Goal: Task Accomplishment & Management: Manage account settings

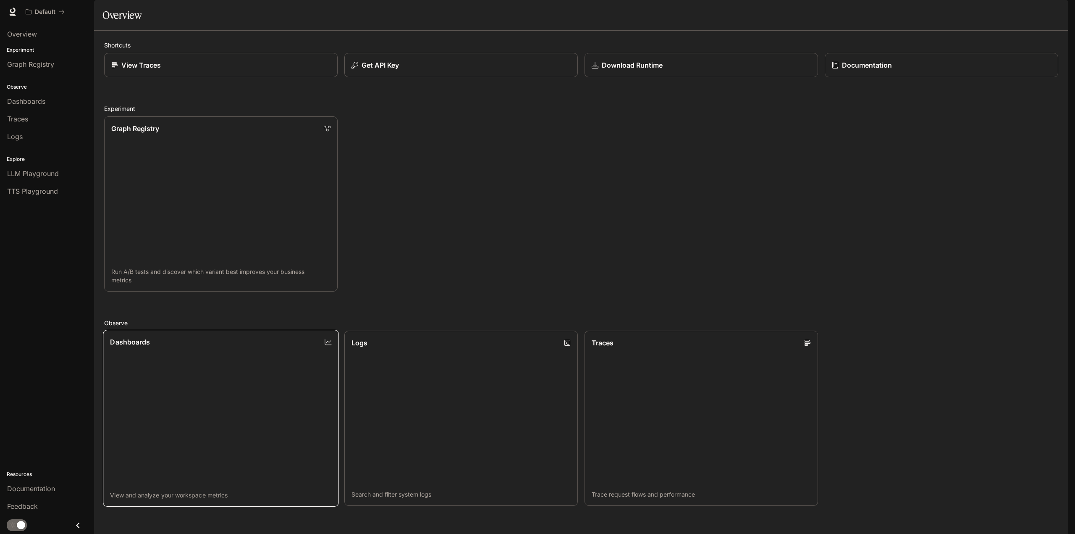
click at [312, 385] on link "Dashboards View and analyze your workspace metrics" at bounding box center [221, 418] width 236 height 177
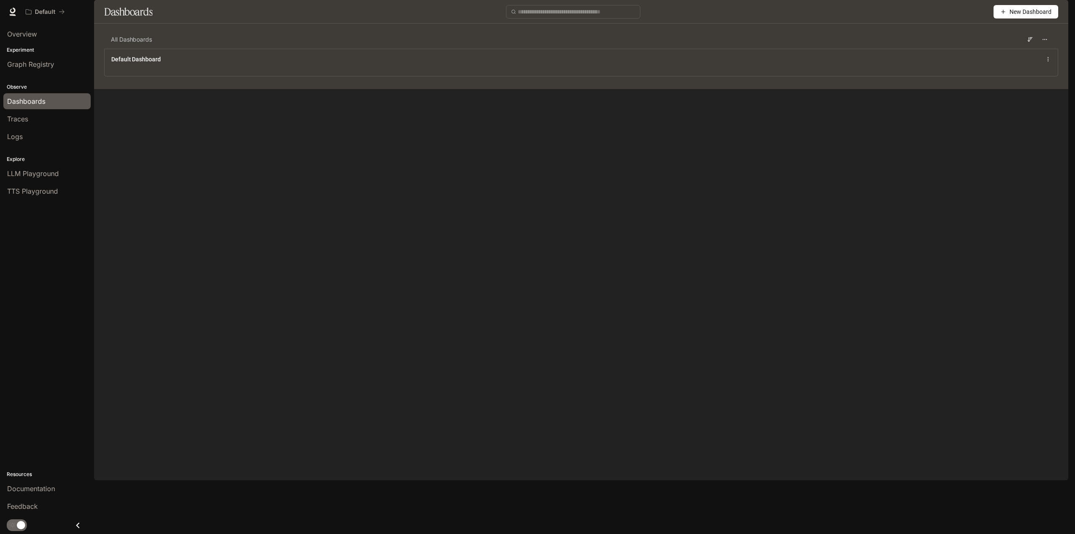
click at [1004, 18] on button "New Dashboard" at bounding box center [1025, 11] width 65 height 13
click at [978, 57] on li "Create dashboard" at bounding box center [1016, 53] width 80 height 13
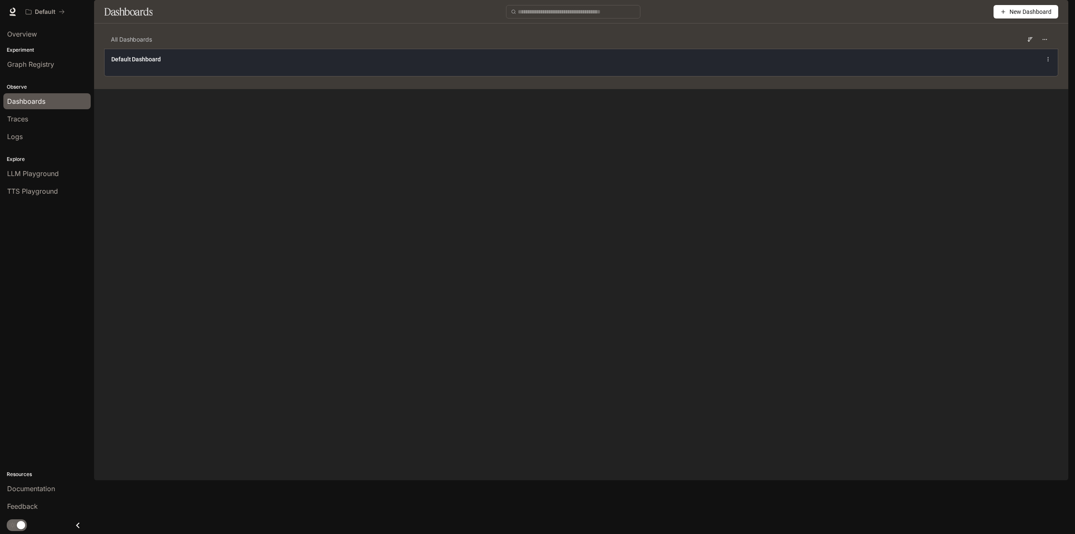
click at [1050, 62] on icon at bounding box center [1048, 59] width 6 height 6
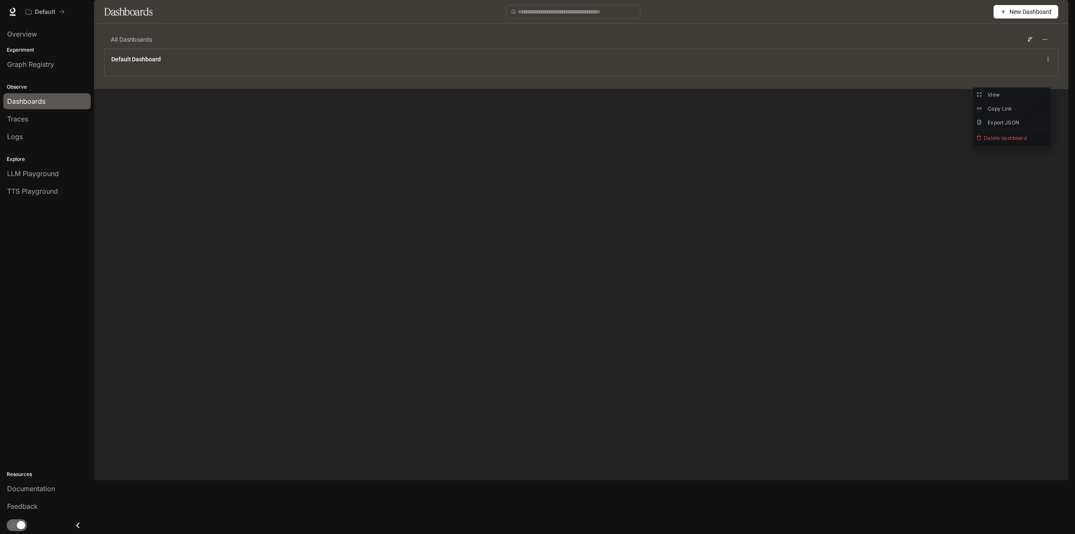
click at [1003, 15] on icon "button" at bounding box center [1003, 12] width 6 height 6
click at [999, 52] on div "Create dashboard" at bounding box center [1016, 53] width 70 height 9
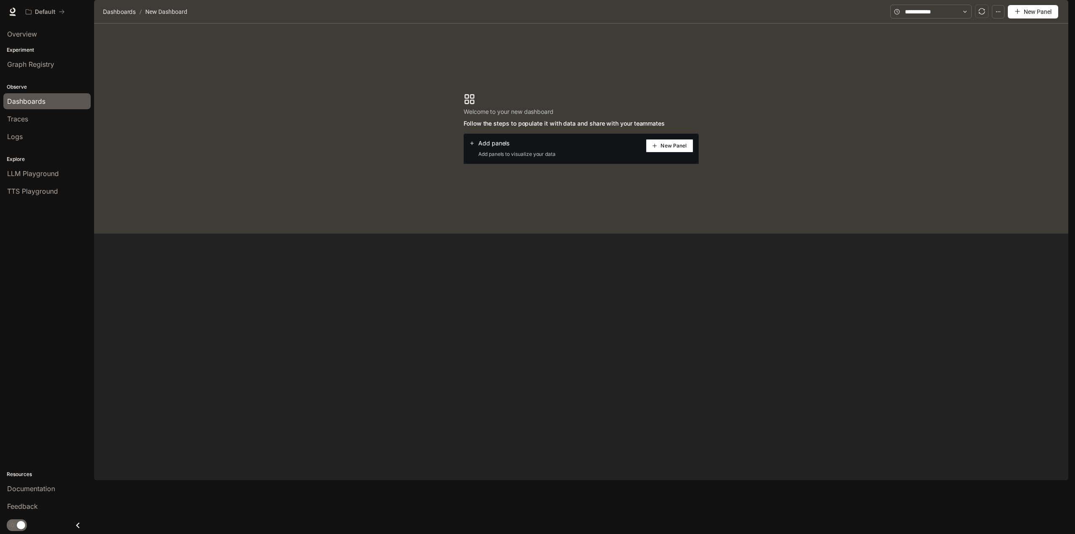
click at [657, 148] on icon "plus" at bounding box center [654, 145] width 5 height 5
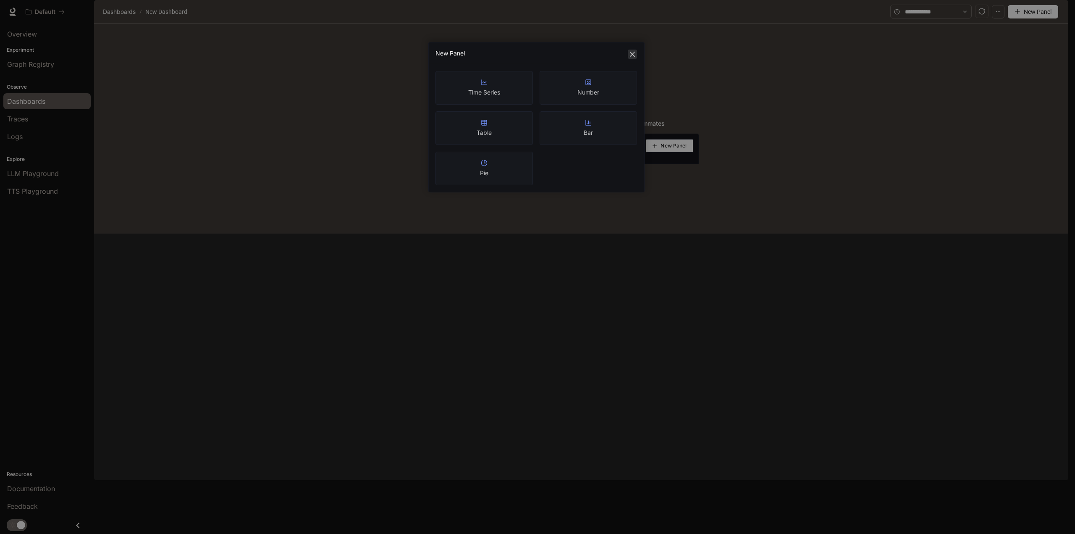
click at [630, 53] on icon "close" at bounding box center [632, 54] width 7 height 7
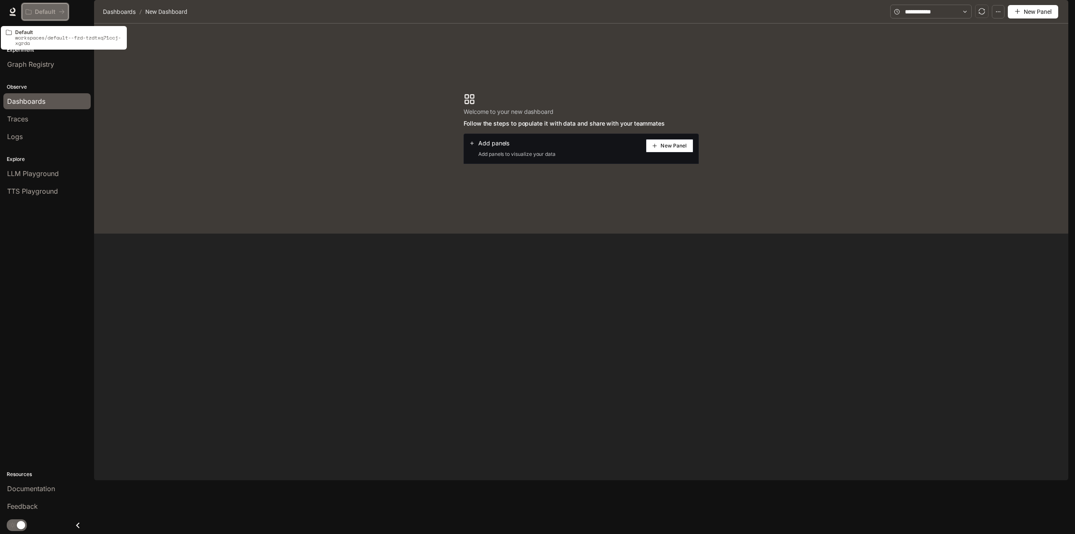
click at [55, 13] on p "Default" at bounding box center [45, 11] width 21 height 7
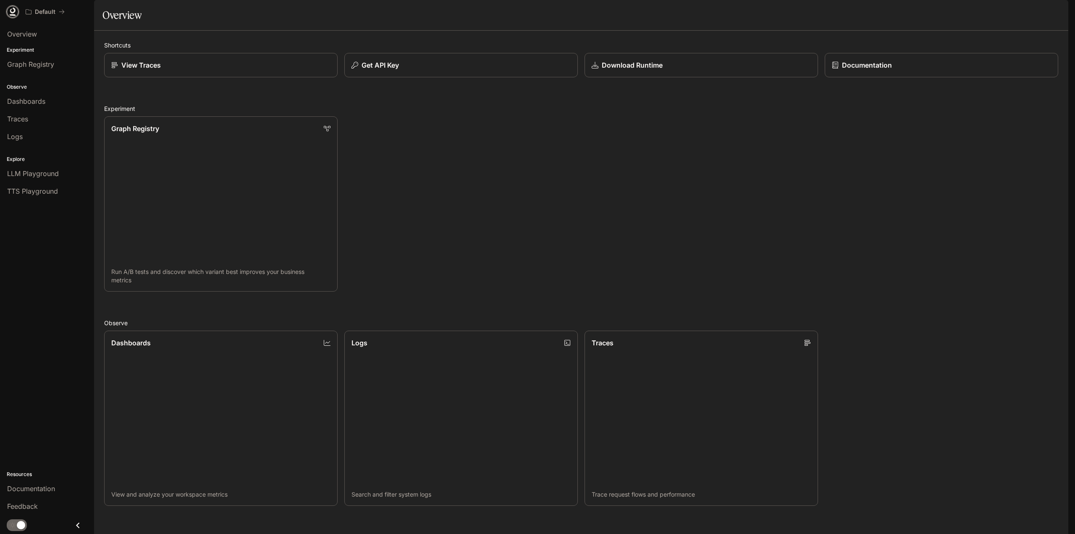
click at [11, 13] on icon at bounding box center [12, 12] width 8 height 8
click at [1058, 12] on img "button" at bounding box center [1057, 12] width 12 height 12
click at [963, 59] on span "Billing" at bounding box center [1003, 62] width 108 height 8
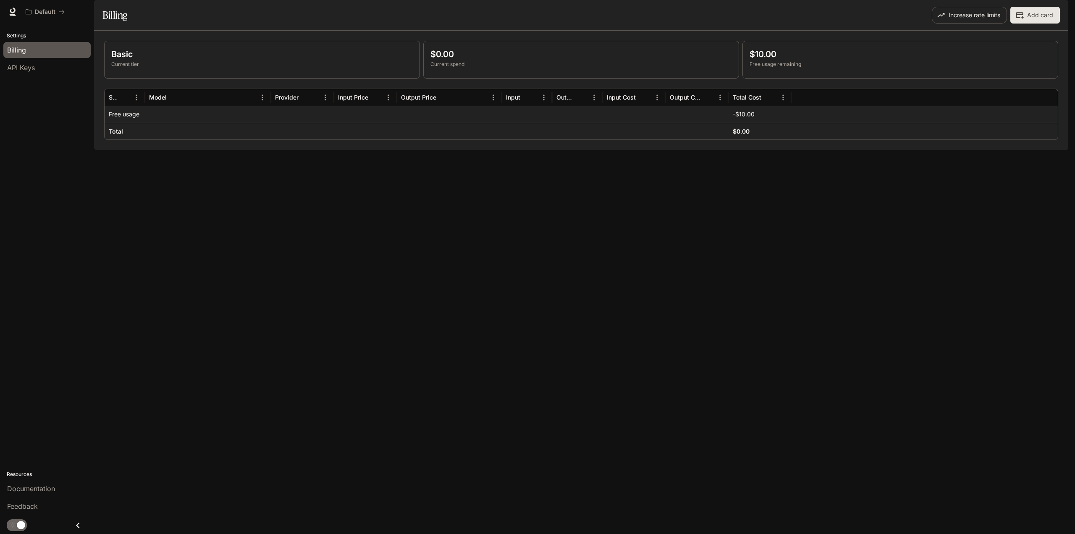
click at [126, 68] on p "Current tier" at bounding box center [261, 64] width 301 height 8
click at [448, 68] on p "Current spend" at bounding box center [580, 64] width 301 height 8
click at [969, 24] on button "Increase rate limits" at bounding box center [969, 15] width 75 height 17
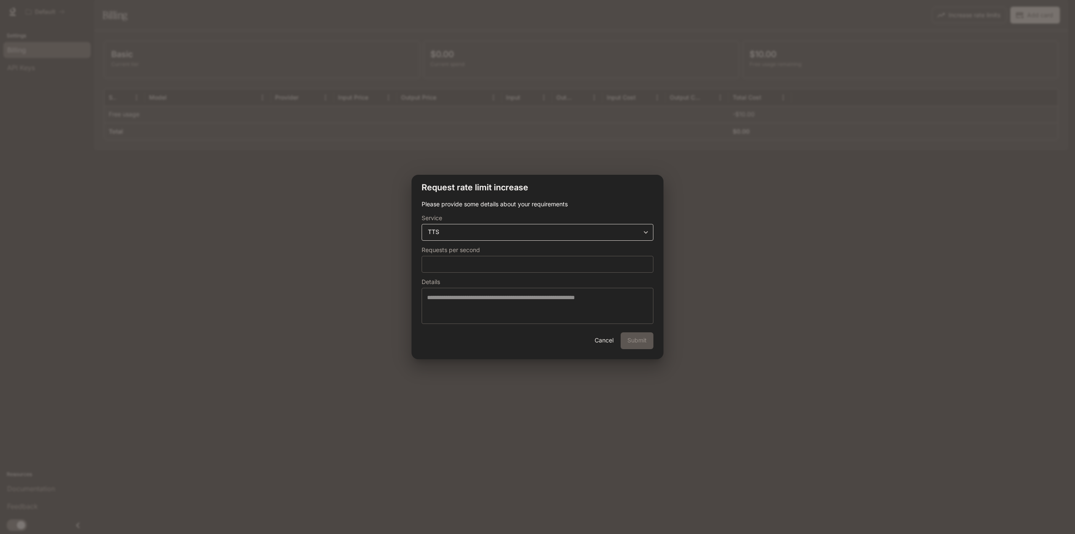
click at [623, 225] on div "**********" at bounding box center [538, 232] width 232 height 17
click at [643, 236] on body "**********" at bounding box center [537, 267] width 1075 height 534
click at [589, 297] on li "EMBEDDINGS" at bounding box center [537, 299] width 227 height 14
type input "**********"
click at [605, 337] on button "Cancel" at bounding box center [603, 340] width 27 height 17
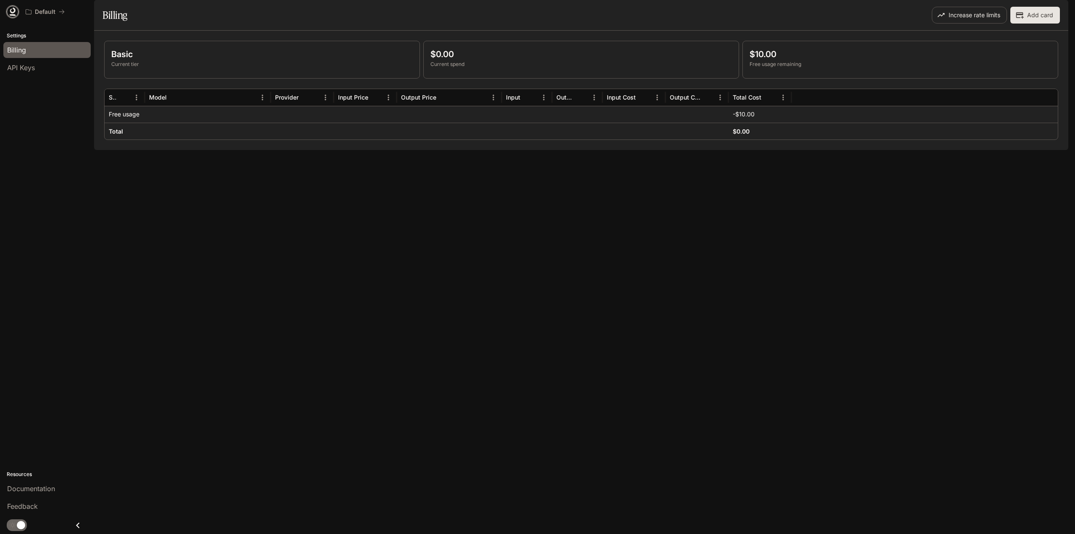
click at [12, 11] on icon at bounding box center [12, 12] width 8 height 8
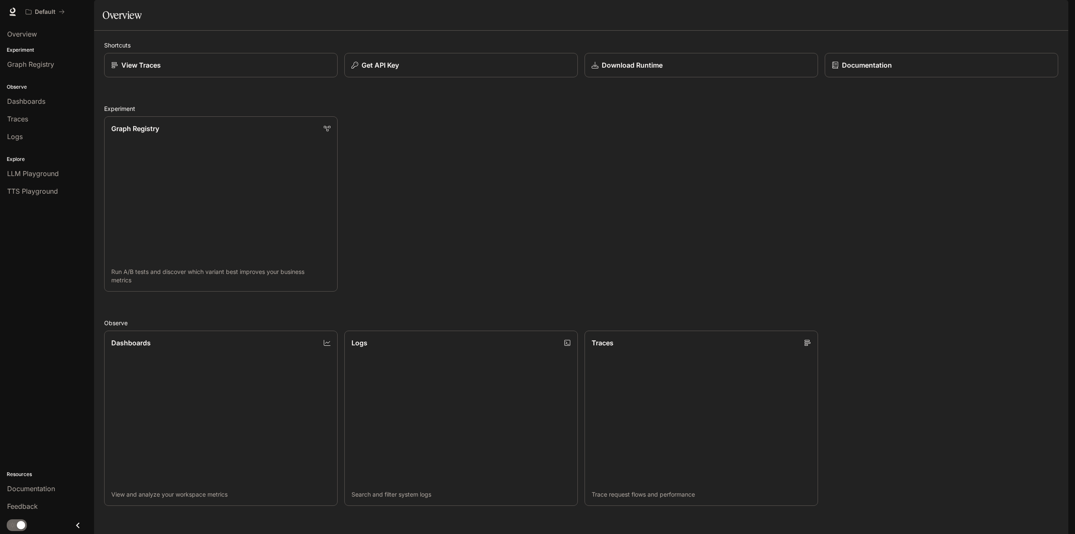
click at [1053, 12] on img "button" at bounding box center [1057, 12] width 12 height 12
click at [1000, 145] on span "Sign out" at bounding box center [1003, 147] width 110 height 8
